Goal: Task Accomplishment & Management: Manage account settings

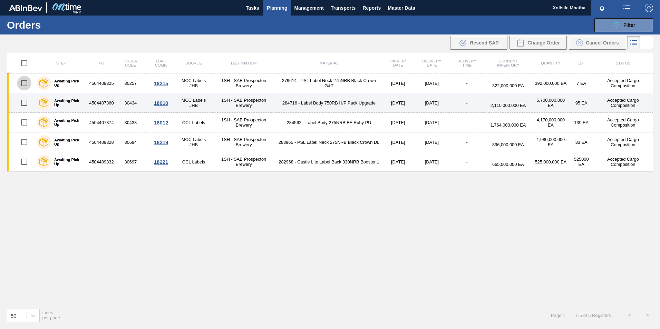
drag, startPoint x: 27, startPoint y: 86, endPoint x: 25, endPoint y: 93, distance: 6.9
click at [27, 86] on input "checkbox" at bounding box center [24, 83] width 15 height 15
checkbox input "true"
click at [25, 104] on input "checkbox" at bounding box center [24, 103] width 15 height 15
checkbox input "true"
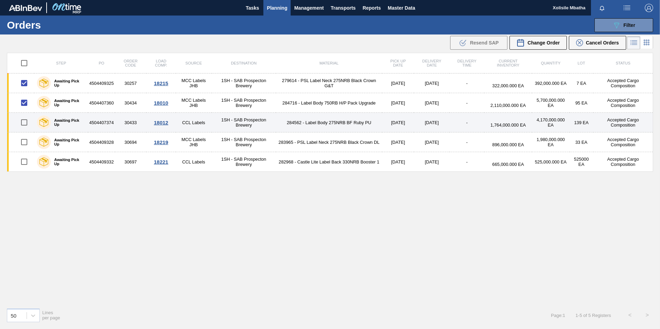
click at [25, 117] on input "checkbox" at bounding box center [24, 122] width 15 height 15
checkbox input "true"
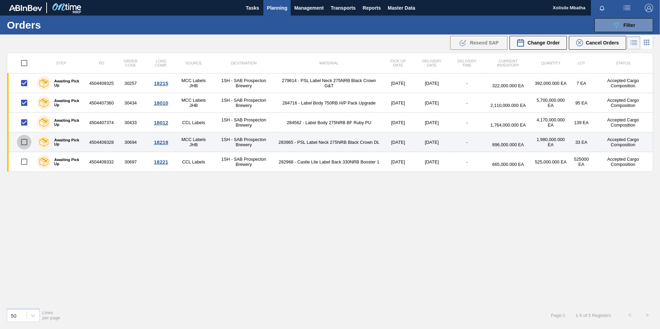
click at [26, 142] on input "checkbox" at bounding box center [24, 142] width 15 height 15
checkbox input "true"
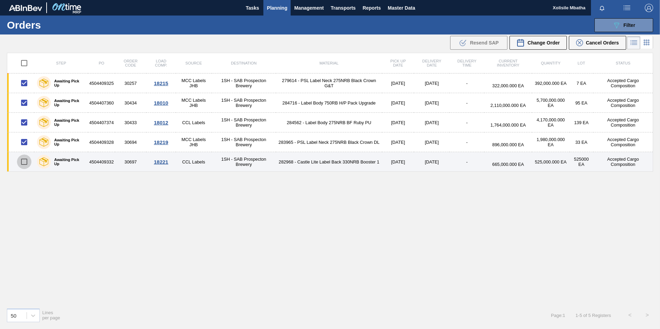
click at [30, 161] on input "checkbox" at bounding box center [24, 162] width 15 height 15
checkbox input "true"
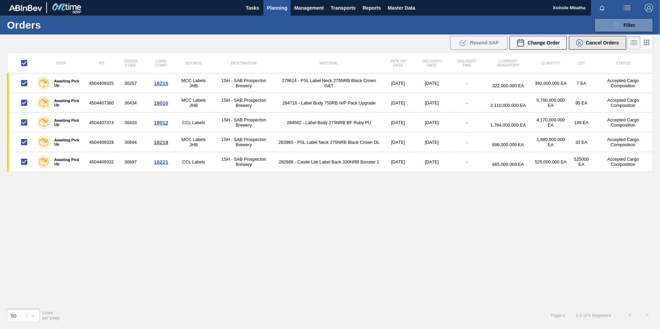
click at [594, 46] on div "Cancel Orders" at bounding box center [597, 42] width 43 height 7
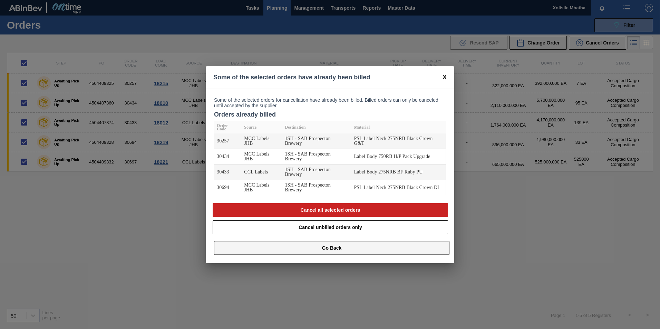
click at [329, 249] on button "Go Back" at bounding box center [331, 248] width 235 height 14
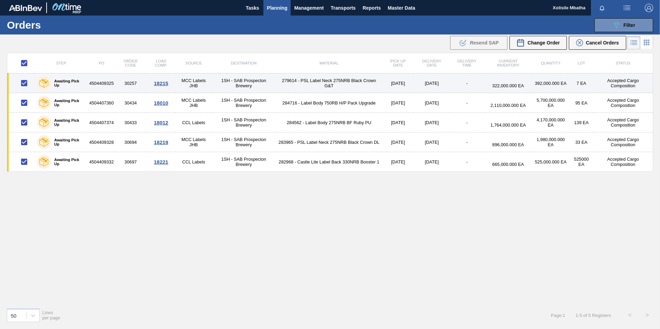
click at [273, 80] on td "1SH - SAB Prospecton Brewery" at bounding box center [244, 84] width 64 height 20
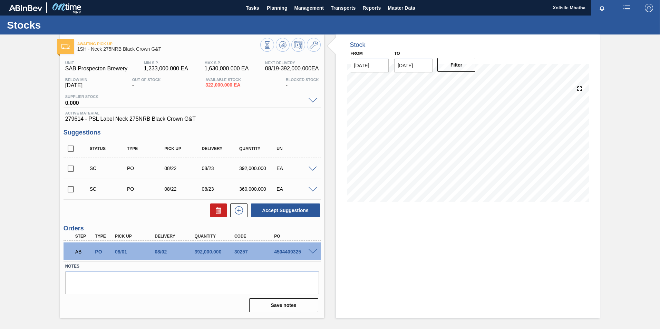
click at [305, 252] on div "4504409325" at bounding box center [294, 252] width 45 height 6
click at [310, 249] on div at bounding box center [314, 251] width 14 height 5
click at [313, 250] on span at bounding box center [313, 252] width 8 height 5
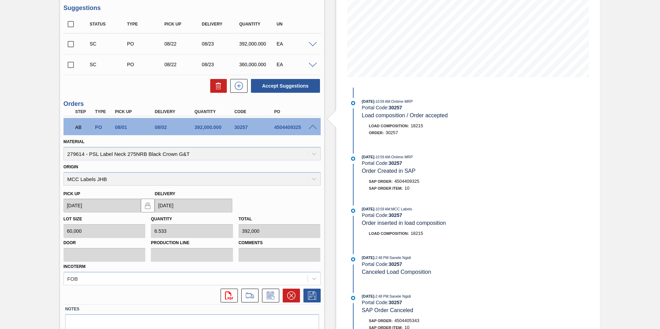
scroll to position [138, 0]
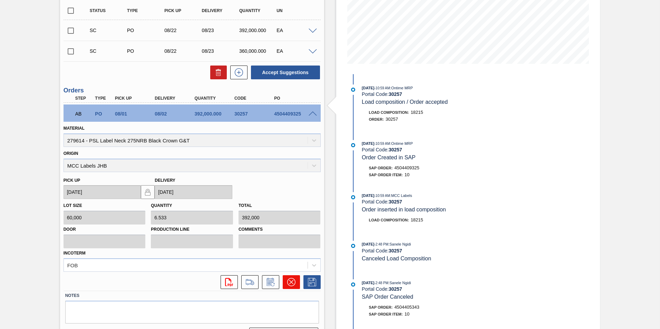
click at [290, 281] on icon at bounding box center [291, 282] width 8 height 8
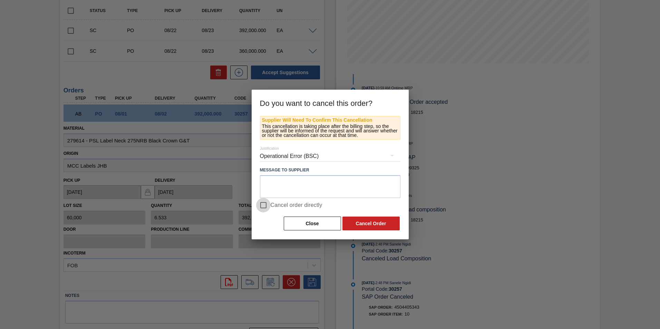
click at [263, 206] on input "Cancel order directly" at bounding box center [263, 205] width 15 height 15
checkbox input "true"
click at [353, 223] on button "Cancel Order" at bounding box center [370, 224] width 57 height 14
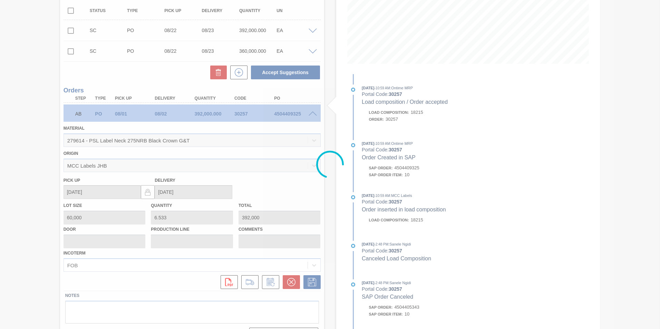
scroll to position [0, 0]
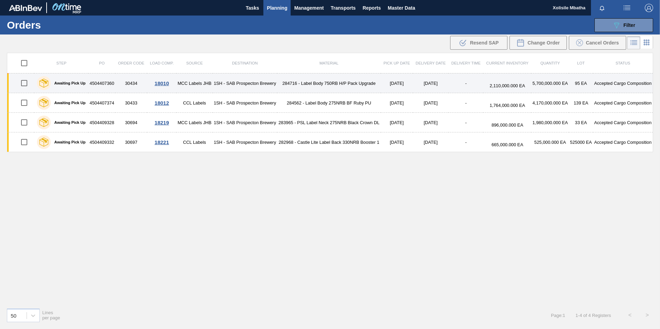
click at [167, 82] on div "18010" at bounding box center [161, 83] width 27 height 6
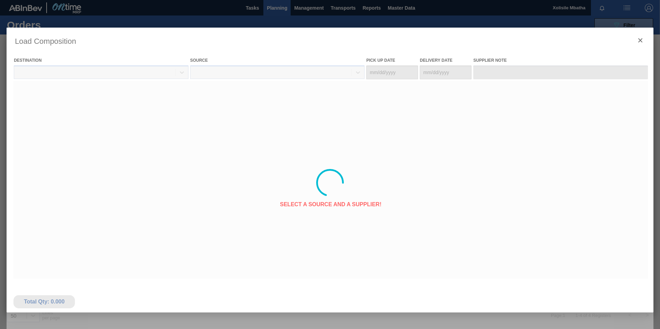
type Date "08/08/2025"
type Date "08/09/2025"
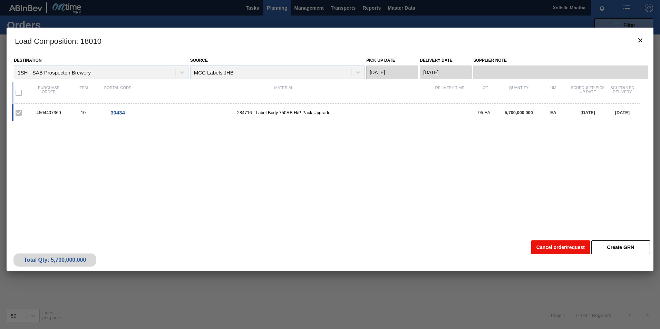
click at [570, 247] on button "Cancel order/request" at bounding box center [560, 248] width 59 height 14
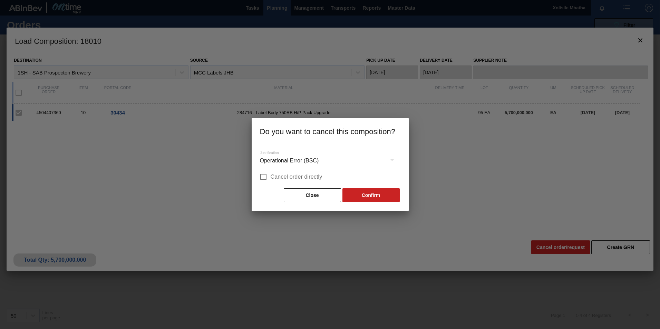
click at [261, 174] on input "Cancel order directly" at bounding box center [263, 177] width 15 height 15
checkbox input "true"
click at [384, 197] on button "Confirm" at bounding box center [370, 196] width 57 height 14
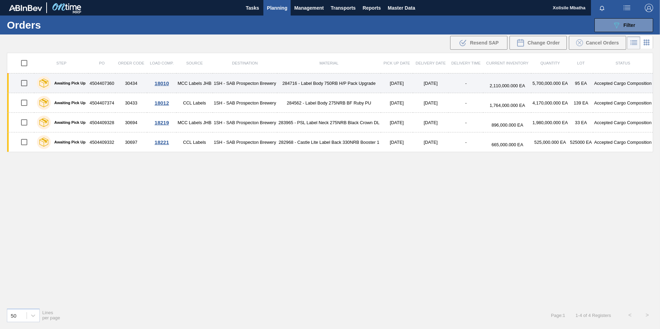
click at [162, 82] on div "18010" at bounding box center [161, 83] width 27 height 6
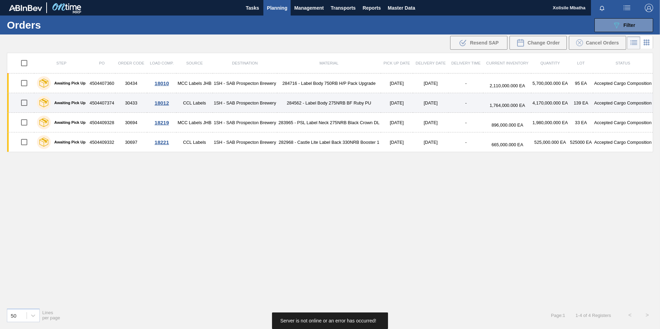
click at [163, 106] on td "18012" at bounding box center [161, 103] width 29 height 20
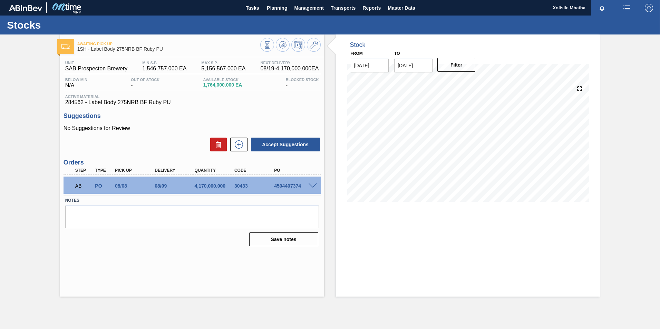
click at [315, 184] on span at bounding box center [313, 186] width 8 height 5
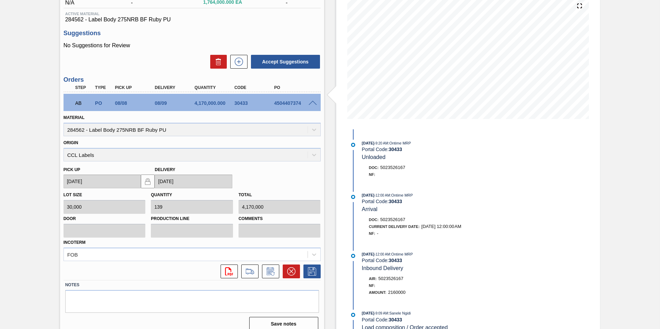
scroll to position [90, 0]
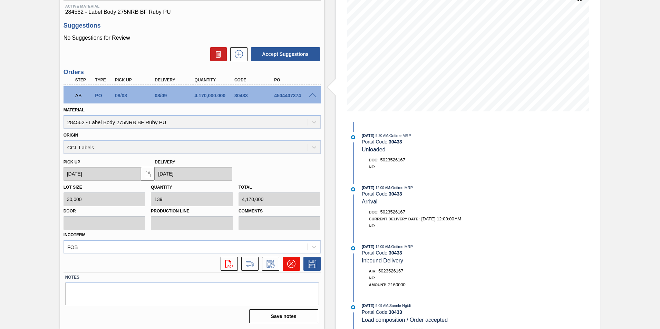
click at [292, 261] on icon at bounding box center [291, 264] width 8 height 8
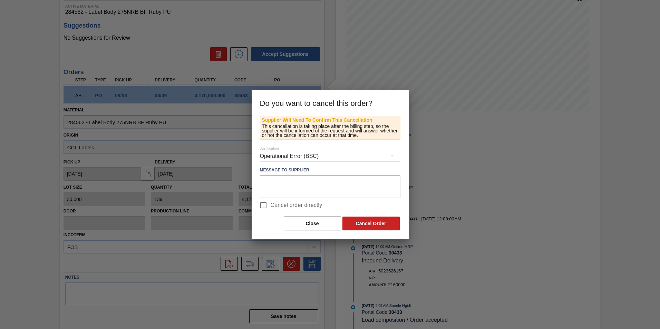
click at [264, 204] on input "Cancel order directly" at bounding box center [263, 205] width 15 height 15
checkbox input "true"
click at [370, 226] on button "Cancel Order" at bounding box center [370, 224] width 57 height 14
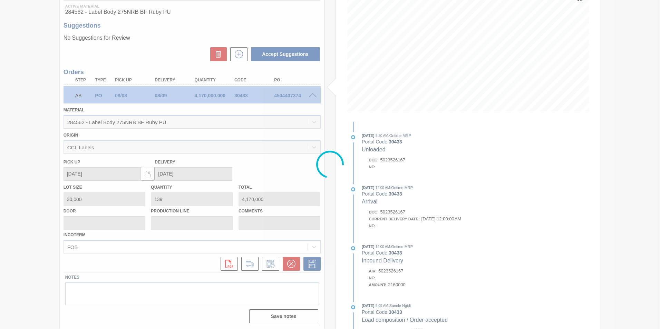
scroll to position [0, 0]
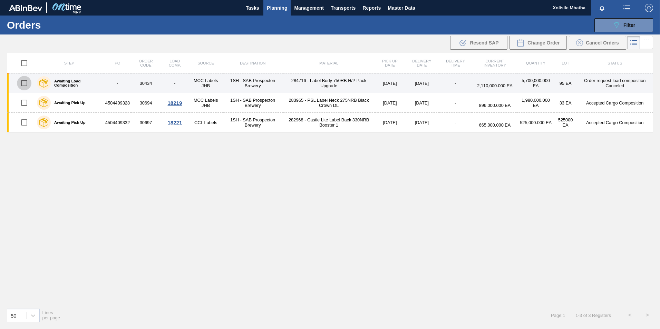
click at [26, 84] on input "checkbox" at bounding box center [24, 83] width 15 height 15
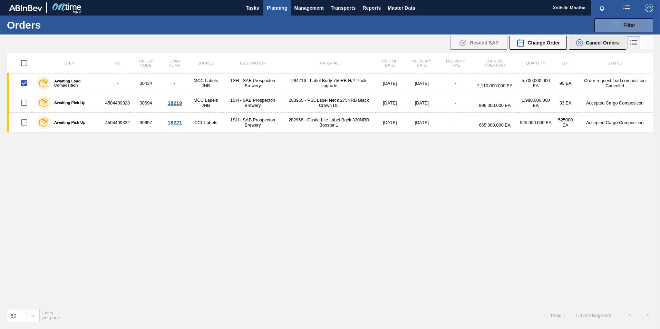
click at [582, 42] on icon at bounding box center [579, 42] width 7 height 7
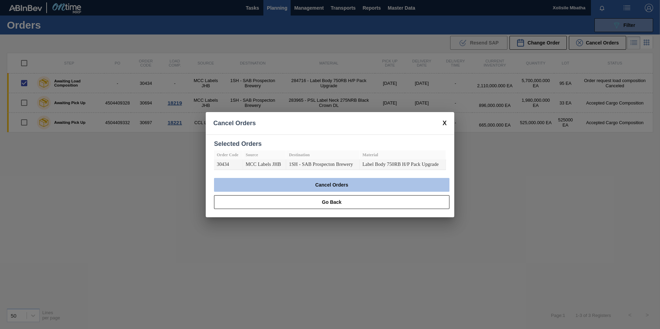
click at [337, 185] on button "Cancel Orders" at bounding box center [331, 185] width 235 height 14
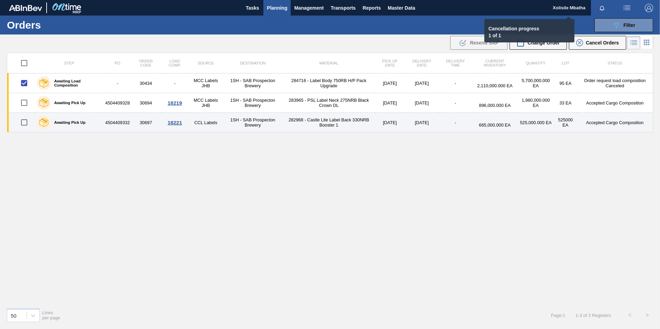
checkbox input "false"
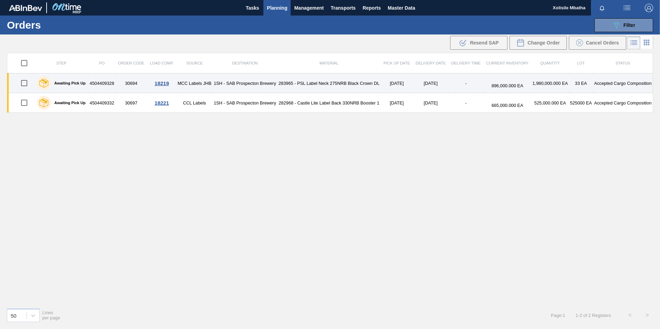
click at [161, 82] on div "18219" at bounding box center [161, 83] width 27 height 6
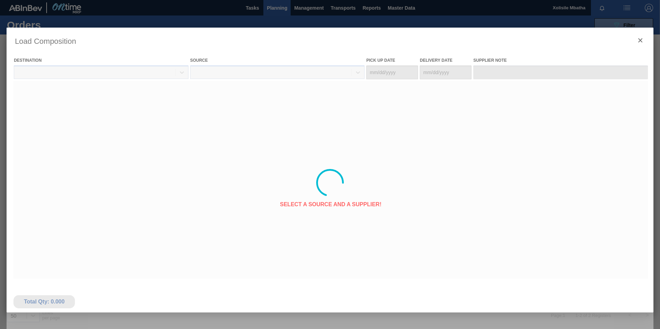
type Date "[DATE]"
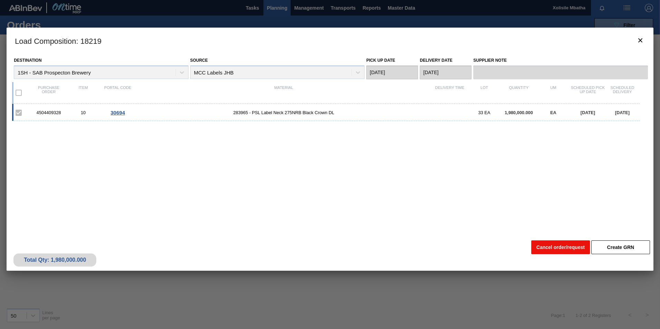
click at [568, 251] on button "Cancel order/request" at bounding box center [560, 248] width 59 height 14
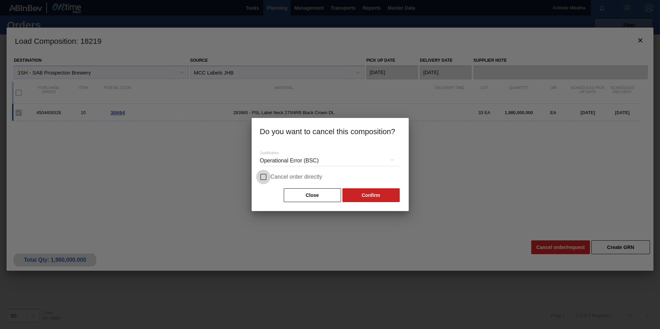
click at [261, 178] on input "Cancel order directly" at bounding box center [263, 177] width 15 height 15
checkbox input "true"
click at [372, 199] on button "Confirm" at bounding box center [370, 196] width 57 height 14
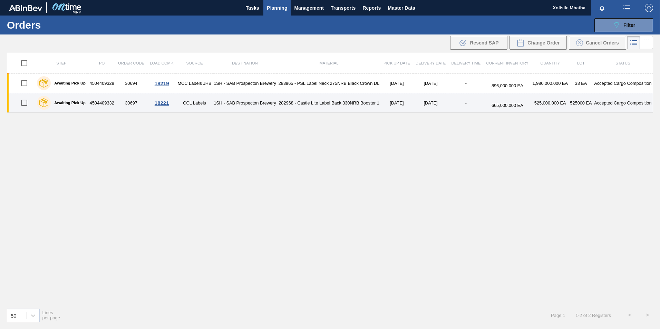
click at [159, 102] on div "18221" at bounding box center [161, 103] width 27 height 6
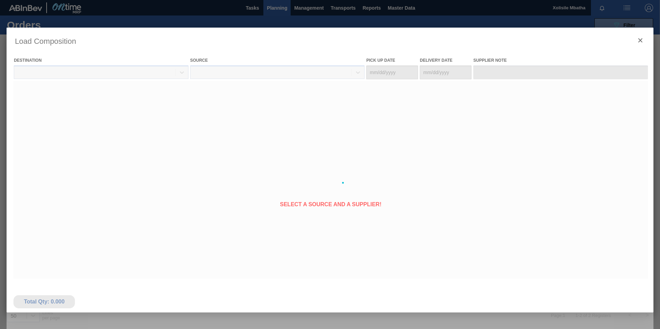
type Date "[DATE]"
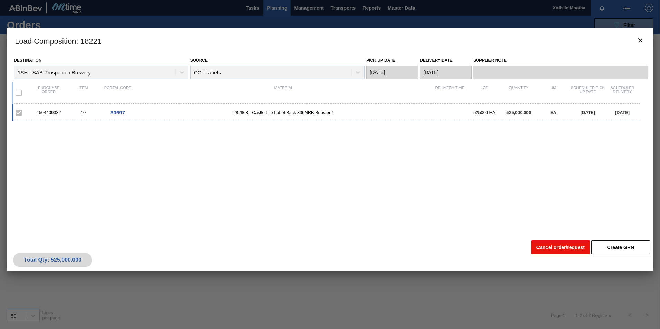
click at [560, 245] on button "Cancel order/request" at bounding box center [560, 248] width 59 height 14
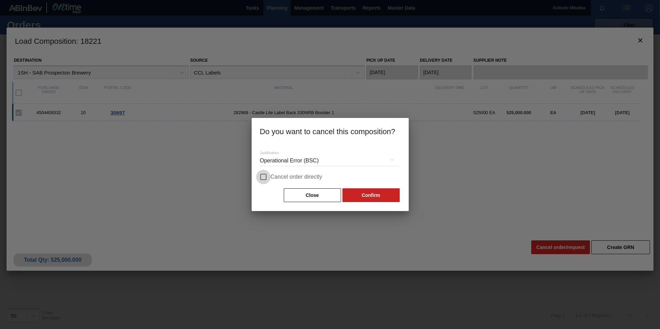
click at [266, 178] on input "Cancel order directly" at bounding box center [263, 177] width 15 height 15
checkbox input "true"
click at [379, 194] on button "Confirm" at bounding box center [370, 196] width 57 height 14
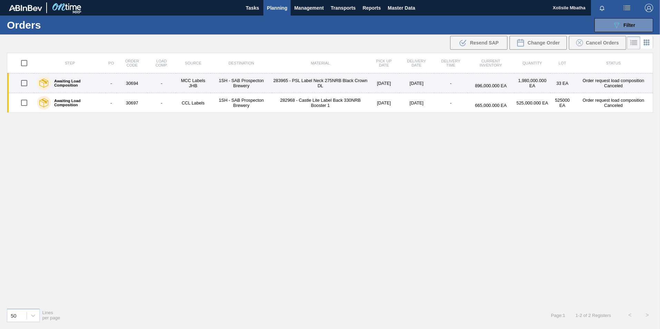
click at [25, 85] on input "checkbox" at bounding box center [24, 83] width 15 height 15
checkbox input "true"
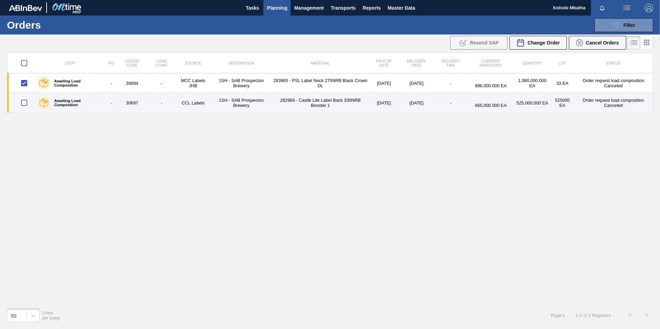
click at [26, 105] on input "checkbox" at bounding box center [24, 103] width 15 height 15
checkbox input "true"
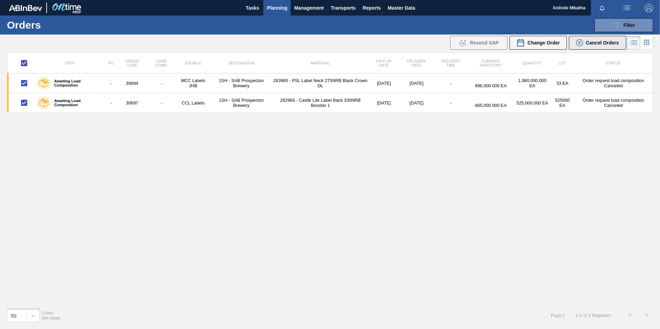
click at [601, 43] on span "Cancel Orders" at bounding box center [602, 43] width 33 height 6
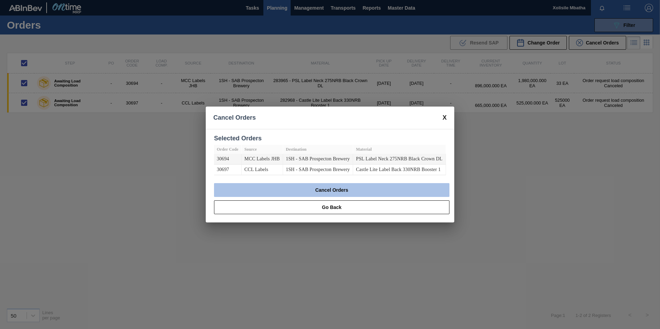
click at [333, 193] on button "Cancel Orders" at bounding box center [331, 190] width 235 height 14
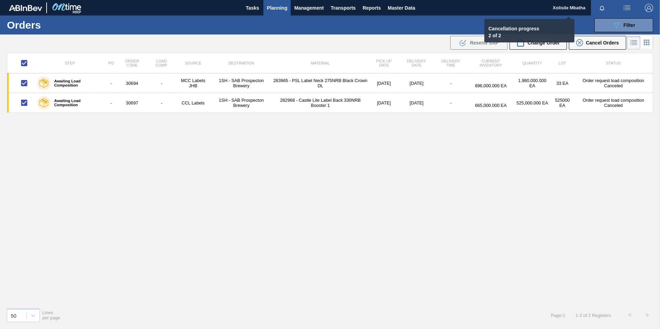
checkbox input "false"
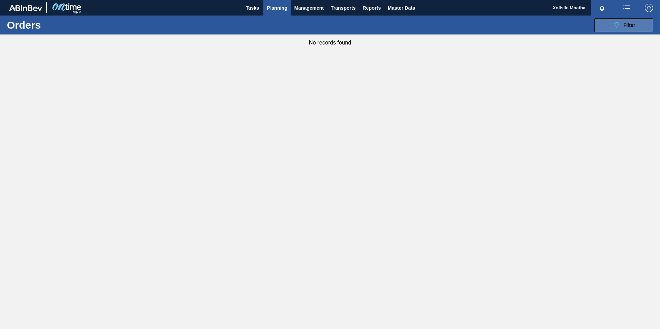
click at [616, 24] on icon "089F7B8B-B2A5-4AFE-B5C0-19BA573D28AC" at bounding box center [616, 25] width 8 height 8
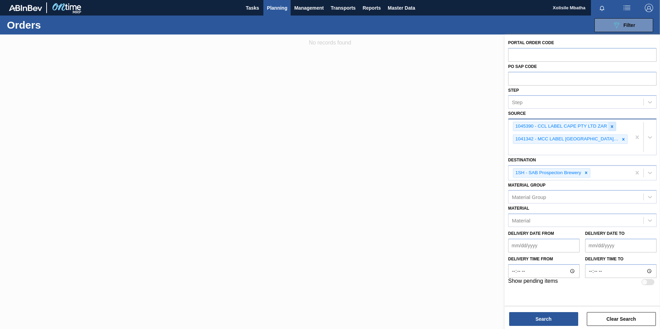
click at [610, 128] on icon at bounding box center [612, 126] width 5 height 5
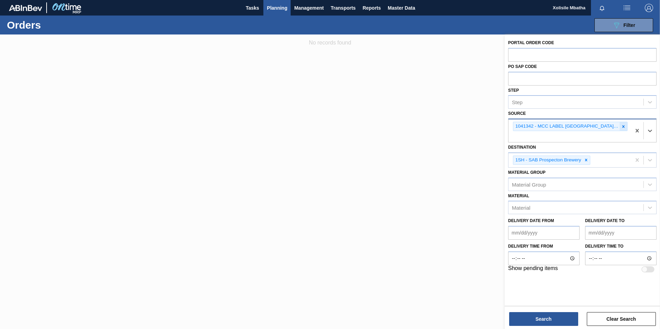
click at [625, 127] on icon at bounding box center [624, 126] width 2 height 2
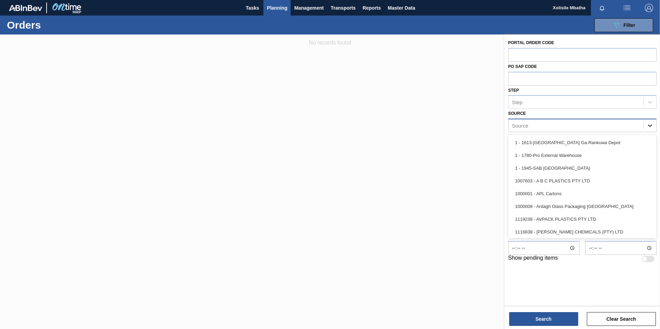
click at [650, 125] on icon at bounding box center [650, 125] width 7 height 7
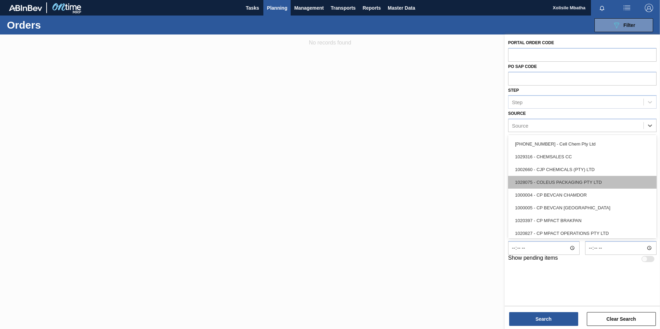
scroll to position [138, 0]
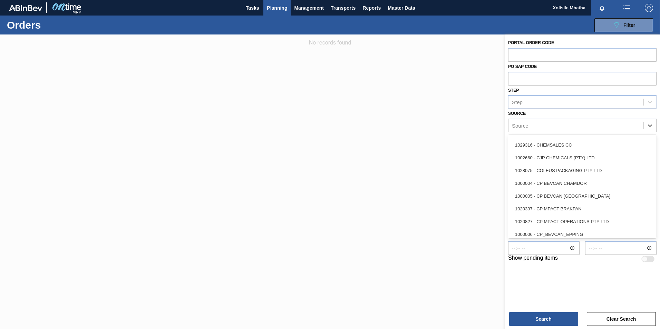
click at [408, 274] on div at bounding box center [330, 199] width 660 height 329
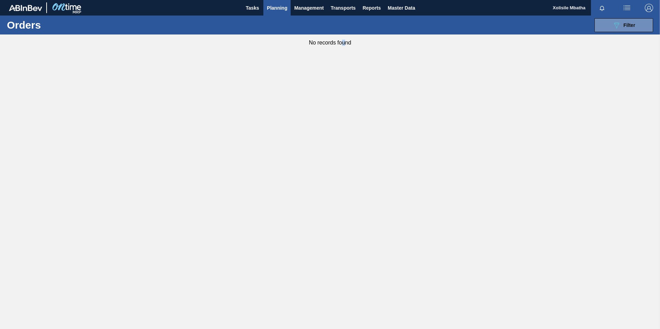
click at [343, 269] on main "Tasks Planning Management Transports Reports Master Data Xolisile [PERSON_NAME]…" at bounding box center [330, 164] width 660 height 329
